Goal: Task Accomplishment & Management: Complete application form

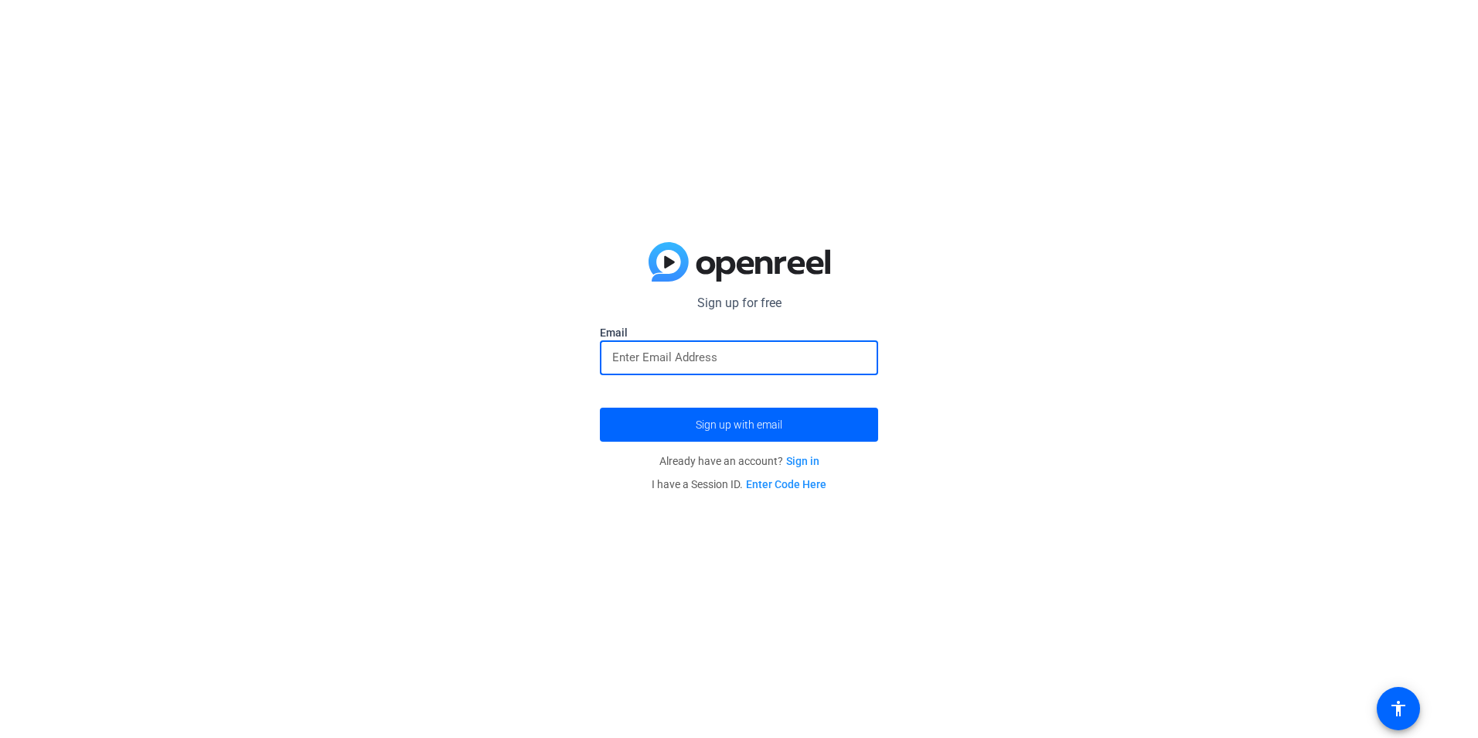
click at [718, 356] on input "email" at bounding box center [739, 357] width 254 height 19
click at [741, 363] on input "email" at bounding box center [739, 357] width 254 height 19
type input "[EMAIL_ADDRESS][DOMAIN_NAME]"
click at [801, 424] on span "submit" at bounding box center [739, 424] width 278 height 37
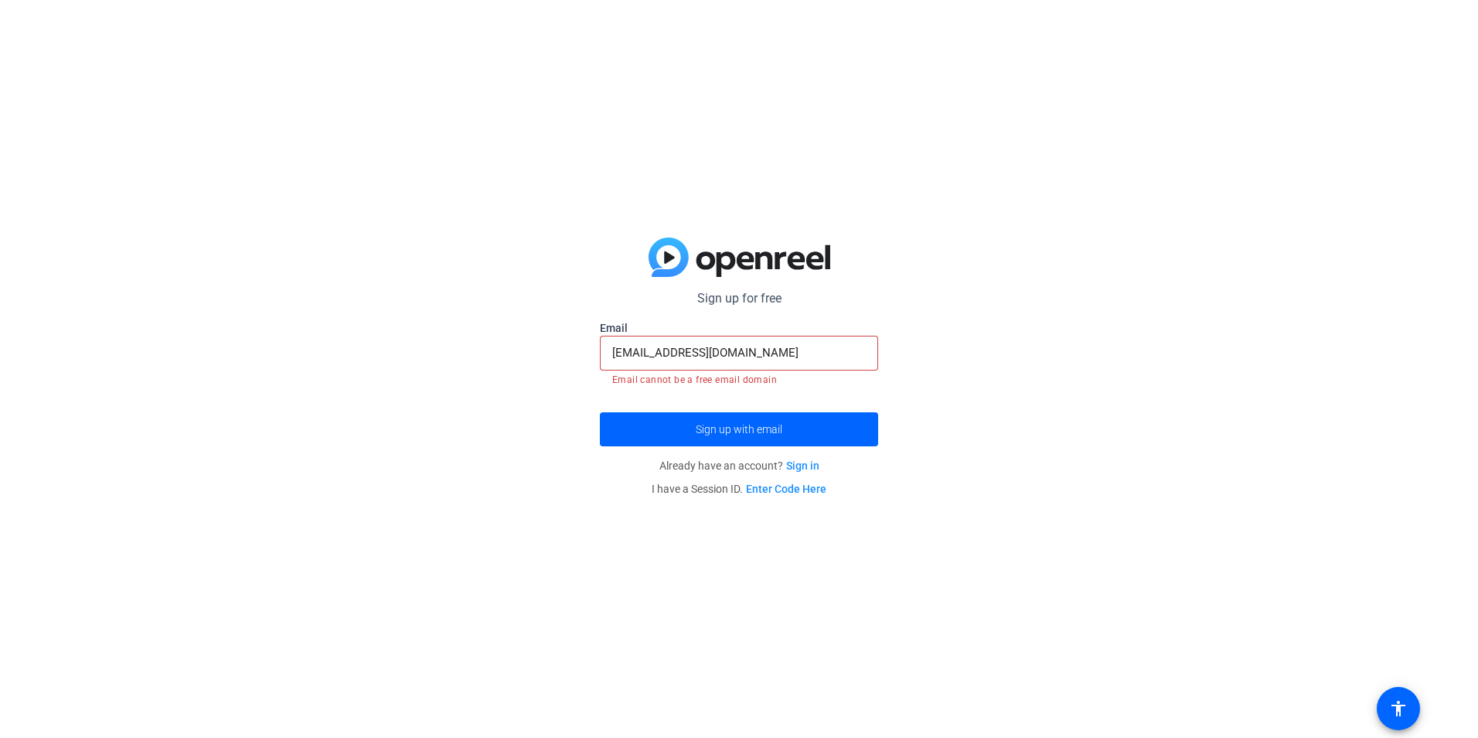
click at [815, 469] on link "Sign in" at bounding box center [802, 465] width 33 height 12
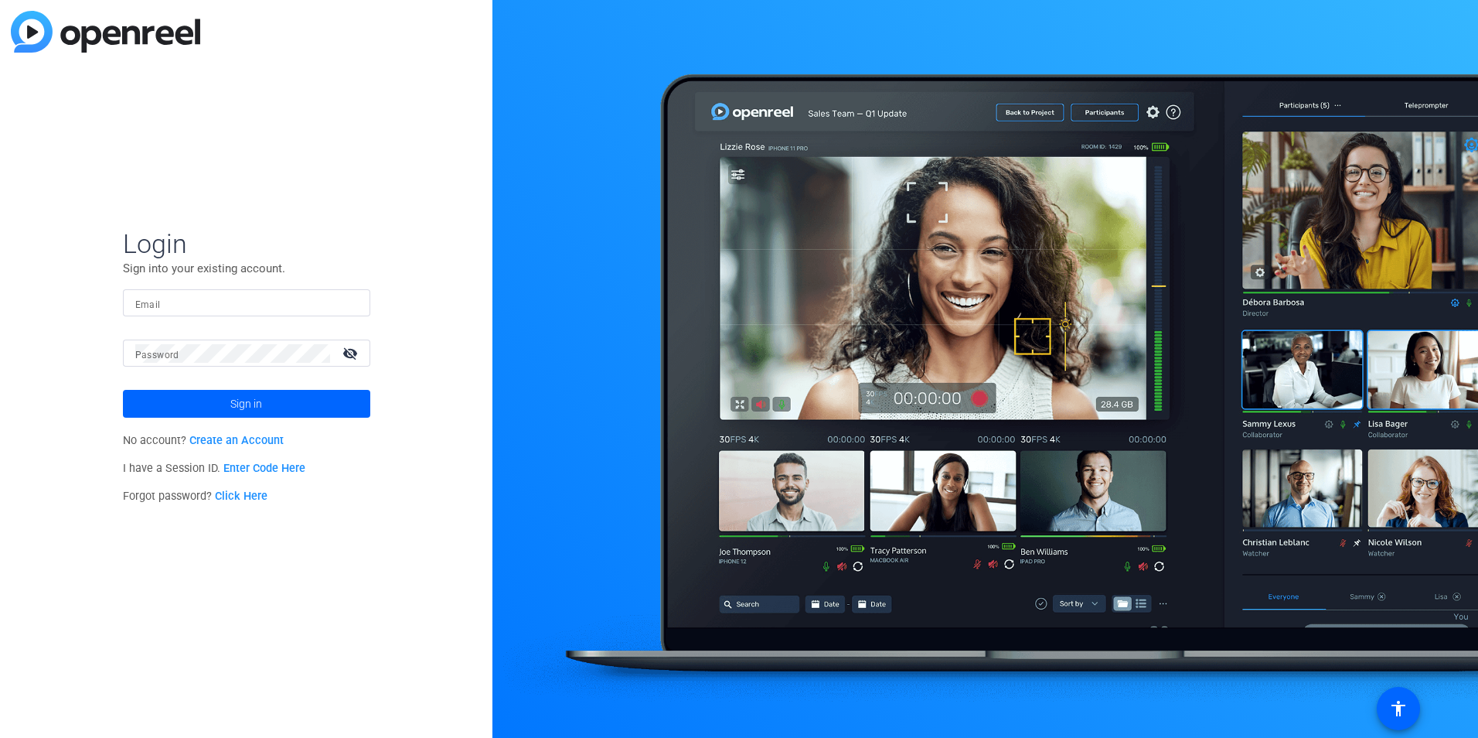
click at [242, 440] on link "Create an Account" at bounding box center [236, 440] width 94 height 13
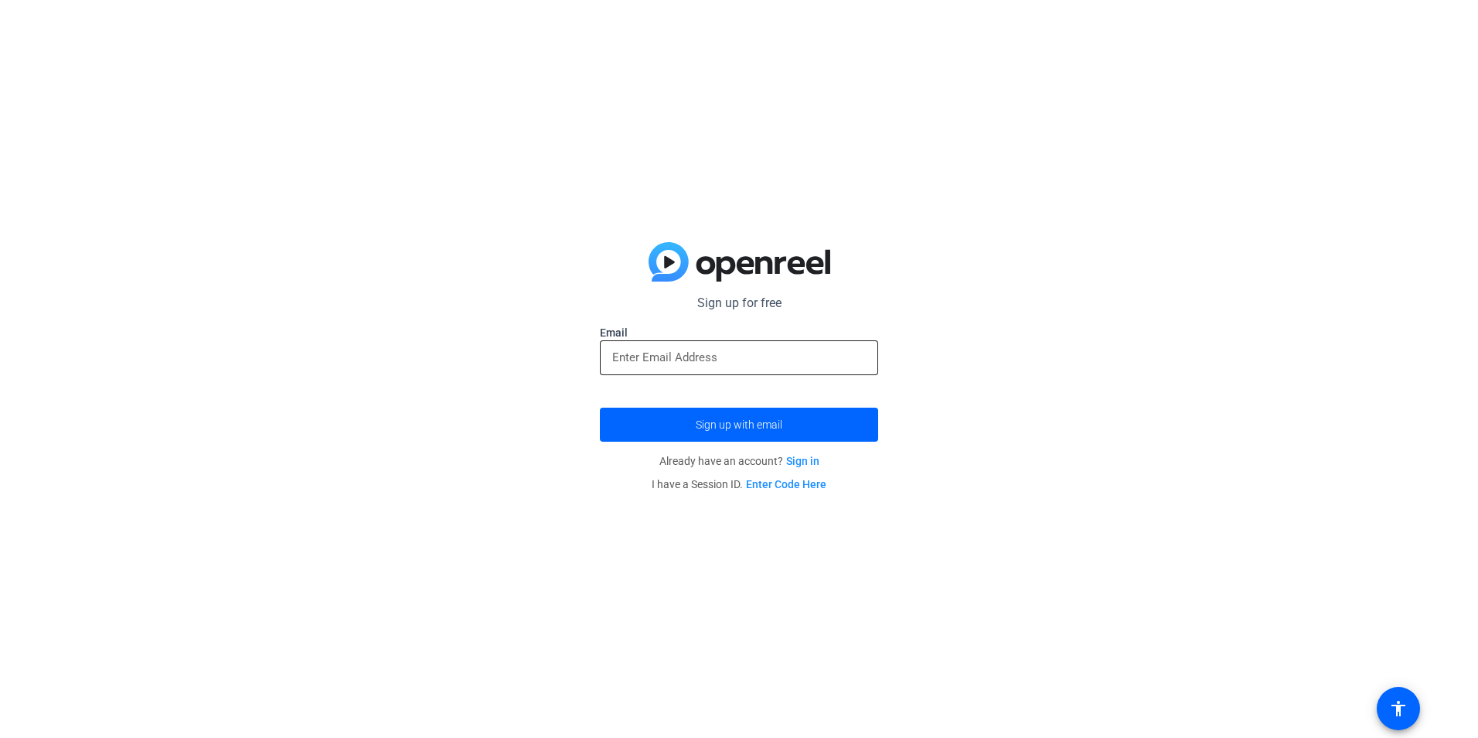
click at [718, 364] on input "email" at bounding box center [739, 357] width 254 height 19
click at [718, 363] on input "email" at bounding box center [739, 357] width 254 height 19
click at [748, 357] on input "email" at bounding box center [739, 357] width 254 height 19
click at [810, 458] on link "Sign in" at bounding box center [802, 461] width 33 height 12
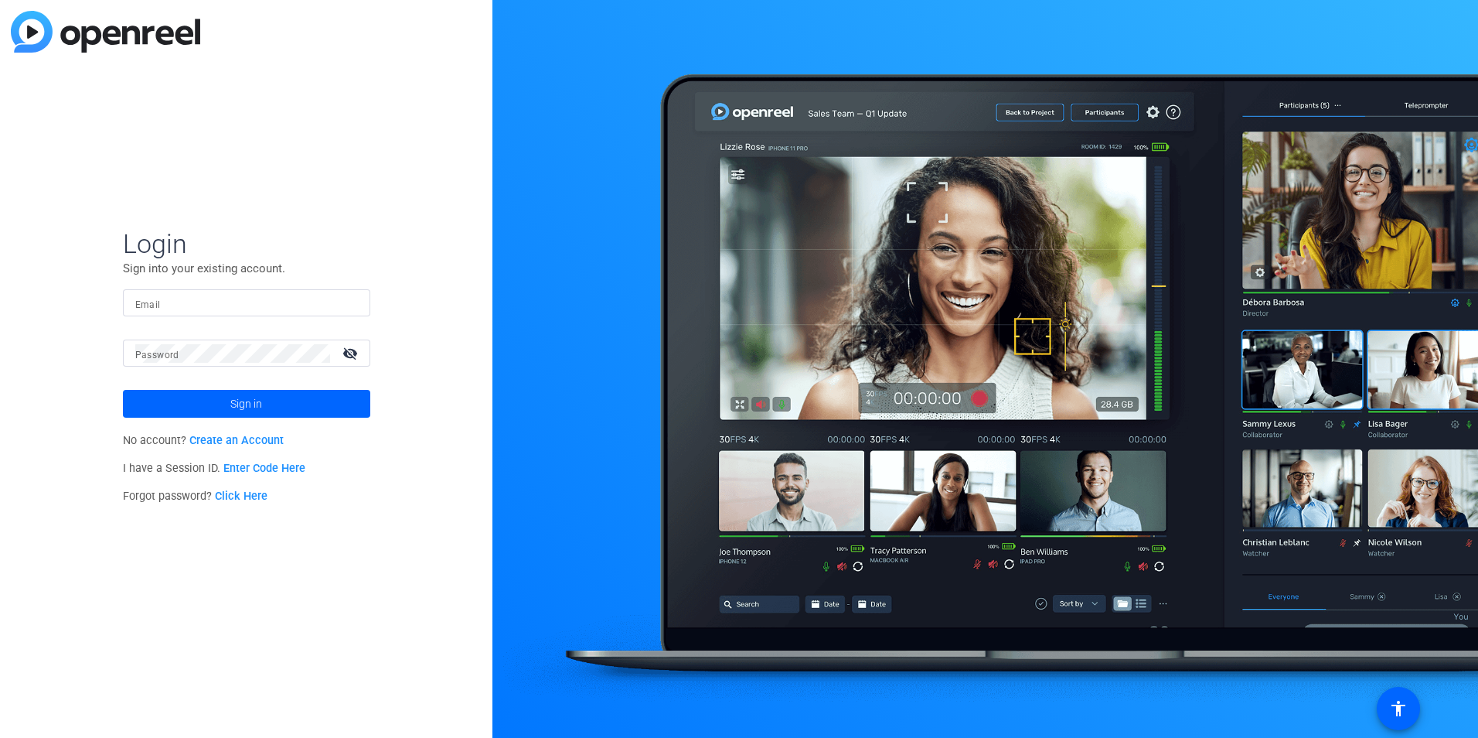
click at [267, 444] on link "Create an Account" at bounding box center [236, 440] width 94 height 13
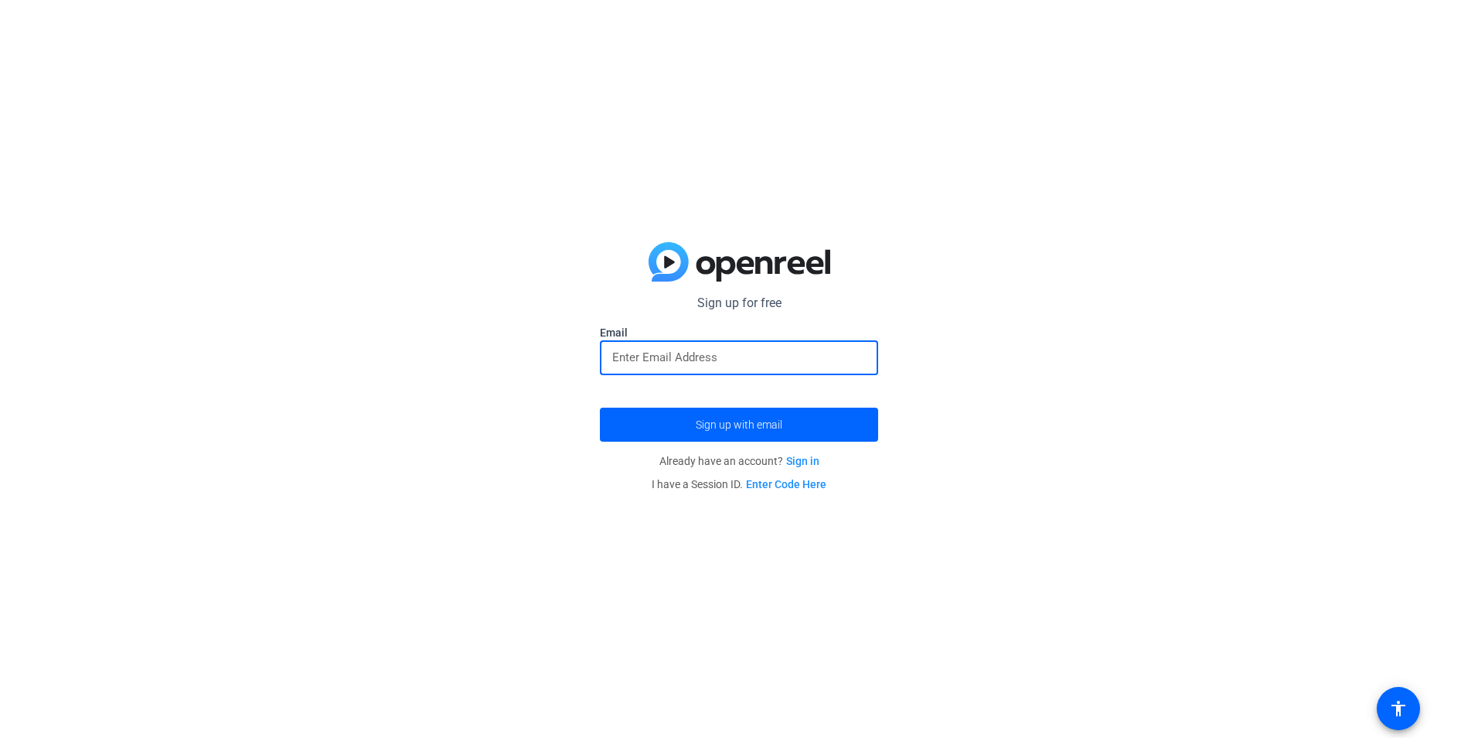
click at [803, 357] on input "email" at bounding box center [739, 357] width 254 height 19
click at [786, 415] on span "submit" at bounding box center [739, 424] width 278 height 37
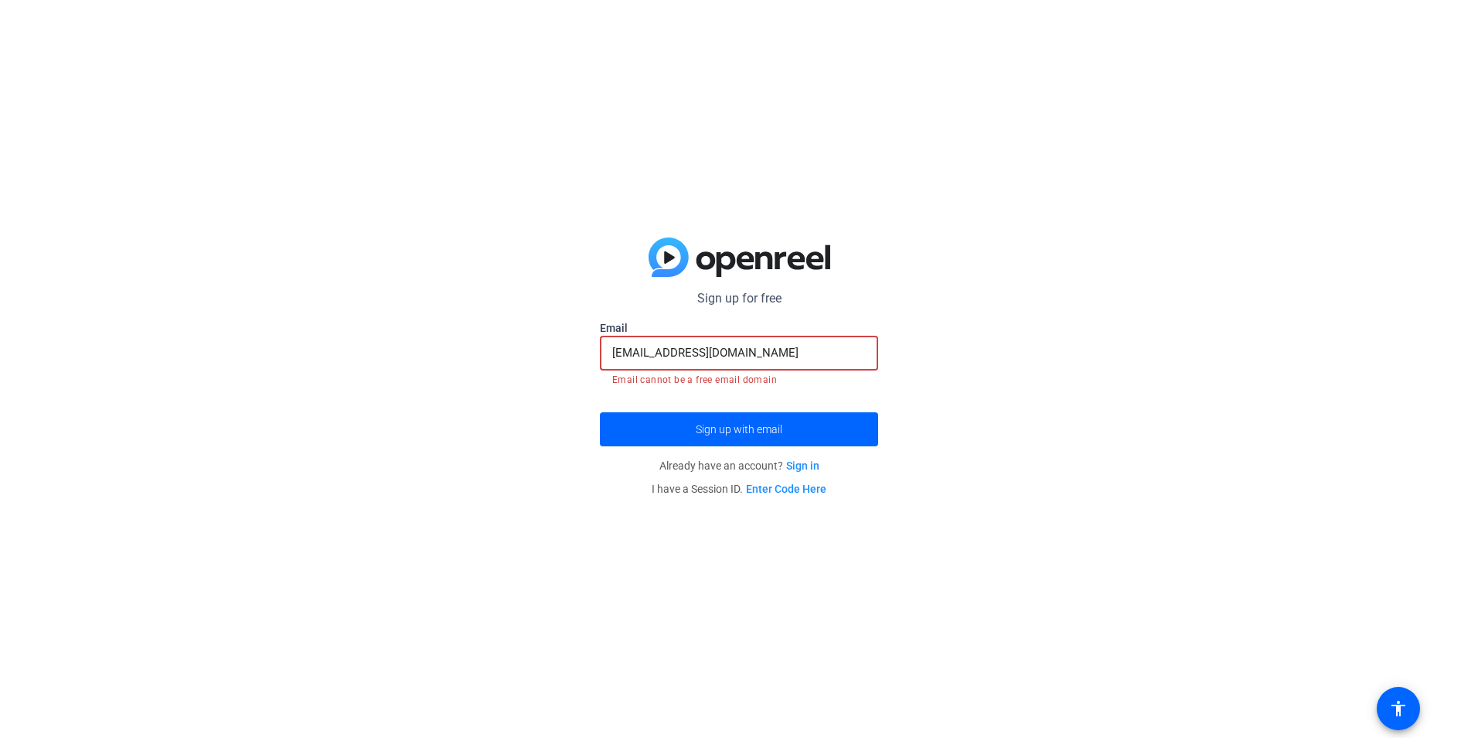
drag, startPoint x: 820, startPoint y: 354, endPoint x: 663, endPoint y: 359, distance: 157.0
click at [663, 359] on input "[EMAIL_ADDRESS][DOMAIN_NAME]" at bounding box center [739, 352] width 254 height 19
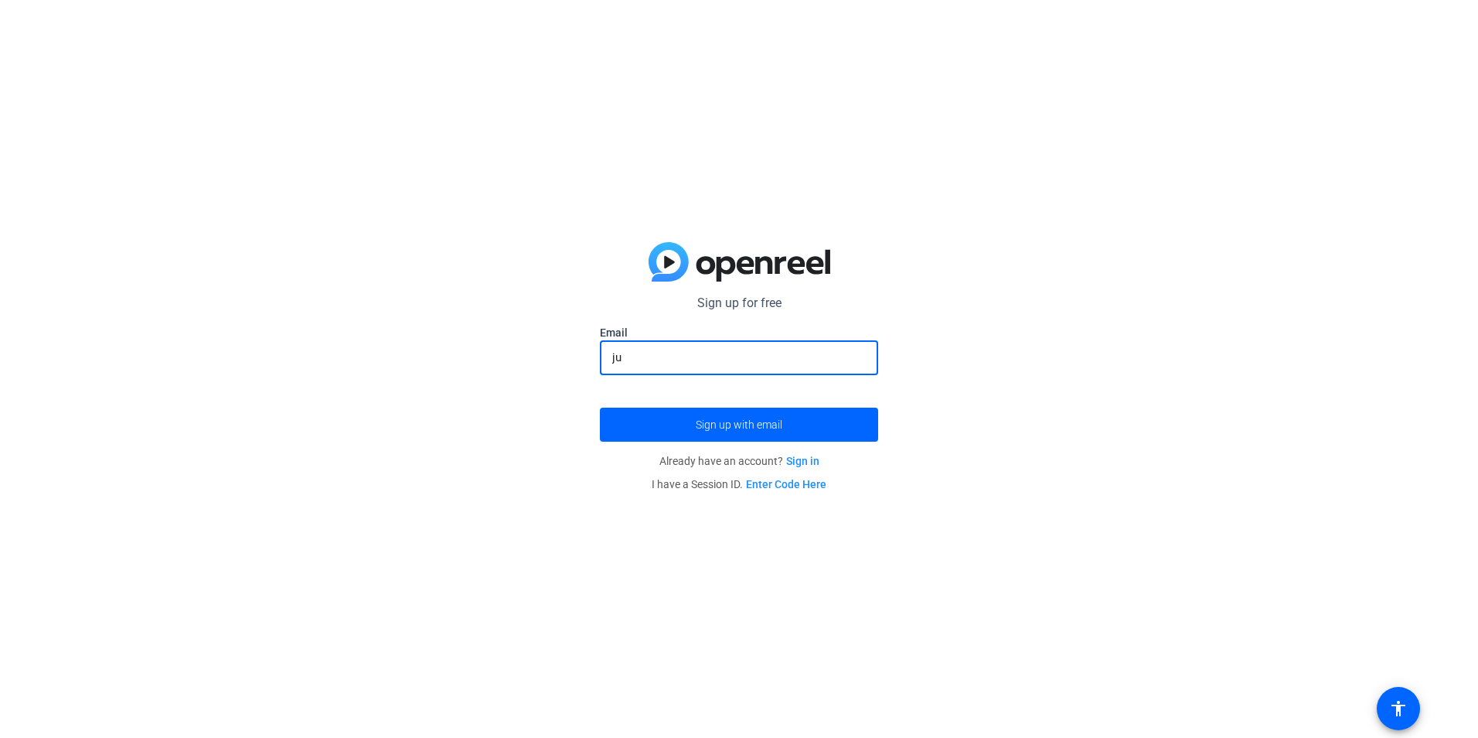
type input "j"
